Goal: Information Seeking & Learning: Learn about a topic

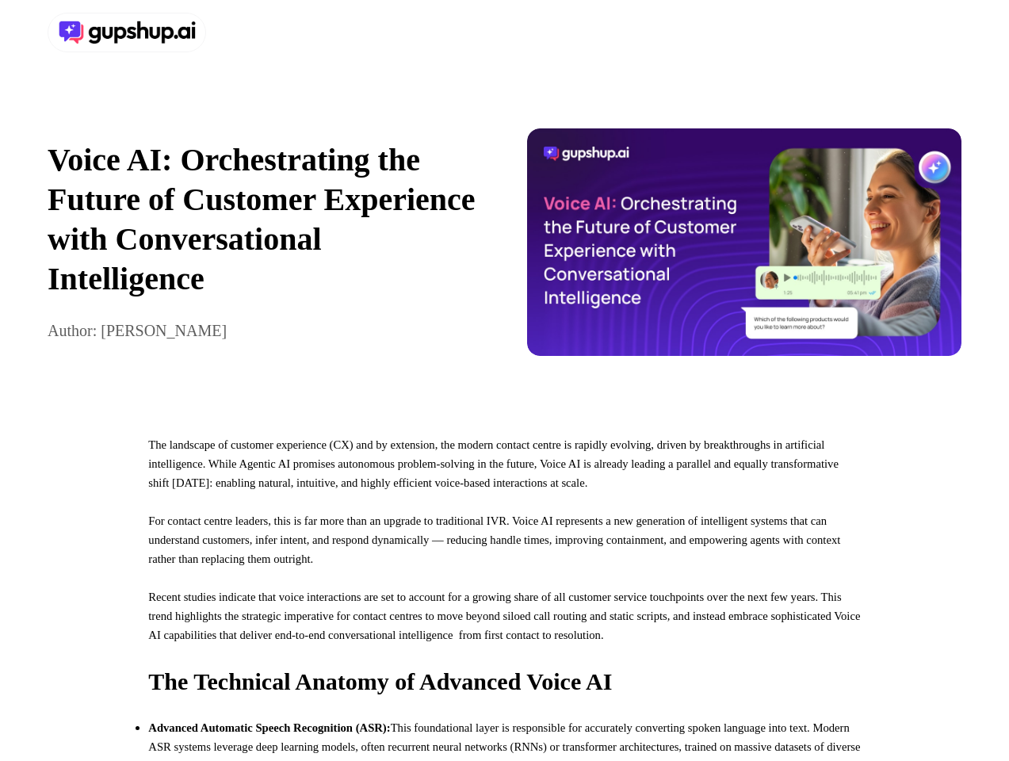
click at [504, 33] on div at bounding box center [504, 32] width 1009 height 65
click at [273, 33] on div at bounding box center [273, 33] width 451 height 40
click at [504, 250] on div "Voice AI: Orchestrating the Future of Customer Experience with Conversational I…" at bounding box center [504, 242] width 1009 height 354
click at [265, 250] on p "Voice AI: Orchestrating the Future of Customer Experience with Conversational I…" at bounding box center [265, 219] width 435 height 159
click at [745, 250] on img at bounding box center [744, 242] width 435 height 228
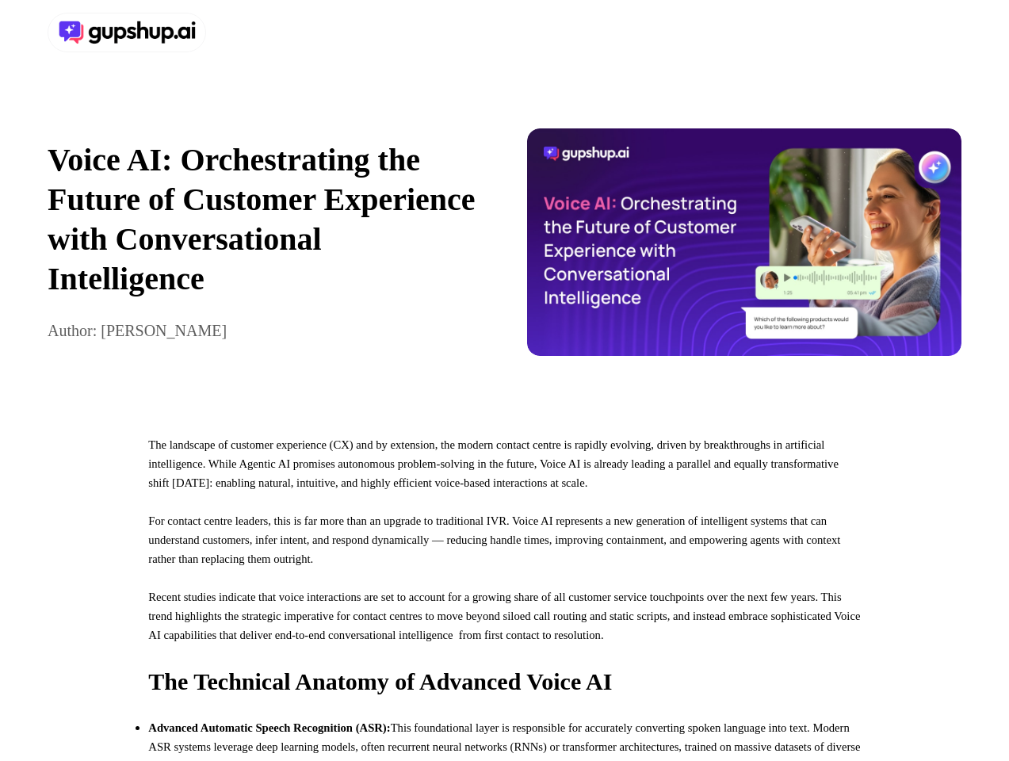
click at [504, 588] on p "For contact centre leaders, this is far more than an upgrade to traditional IVR…" at bounding box center [504, 549] width 712 height 76
